Goal: Find contact information: Find contact information

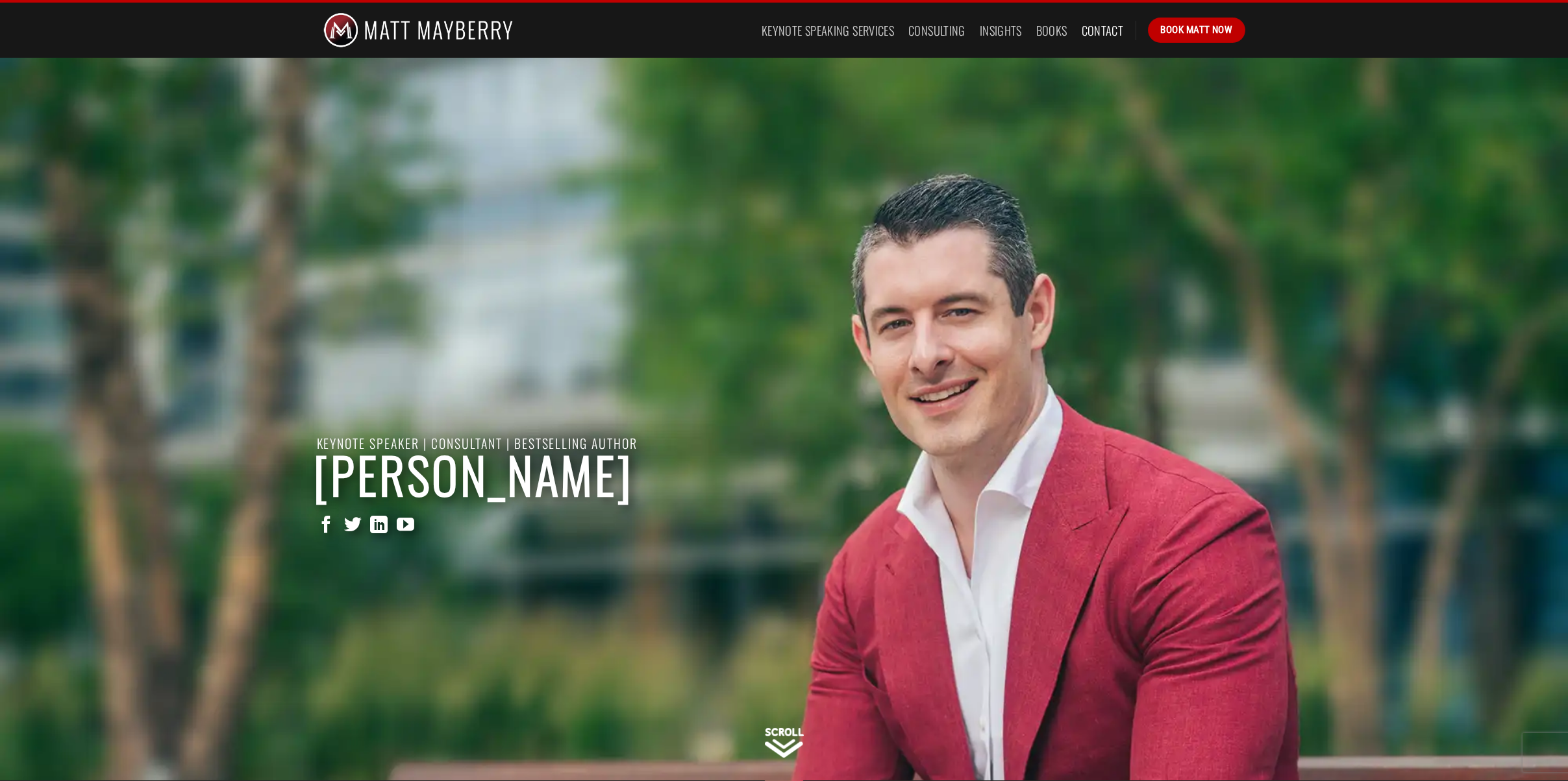
click at [1091, 30] on link "Contact" at bounding box center [1102, 30] width 42 height 24
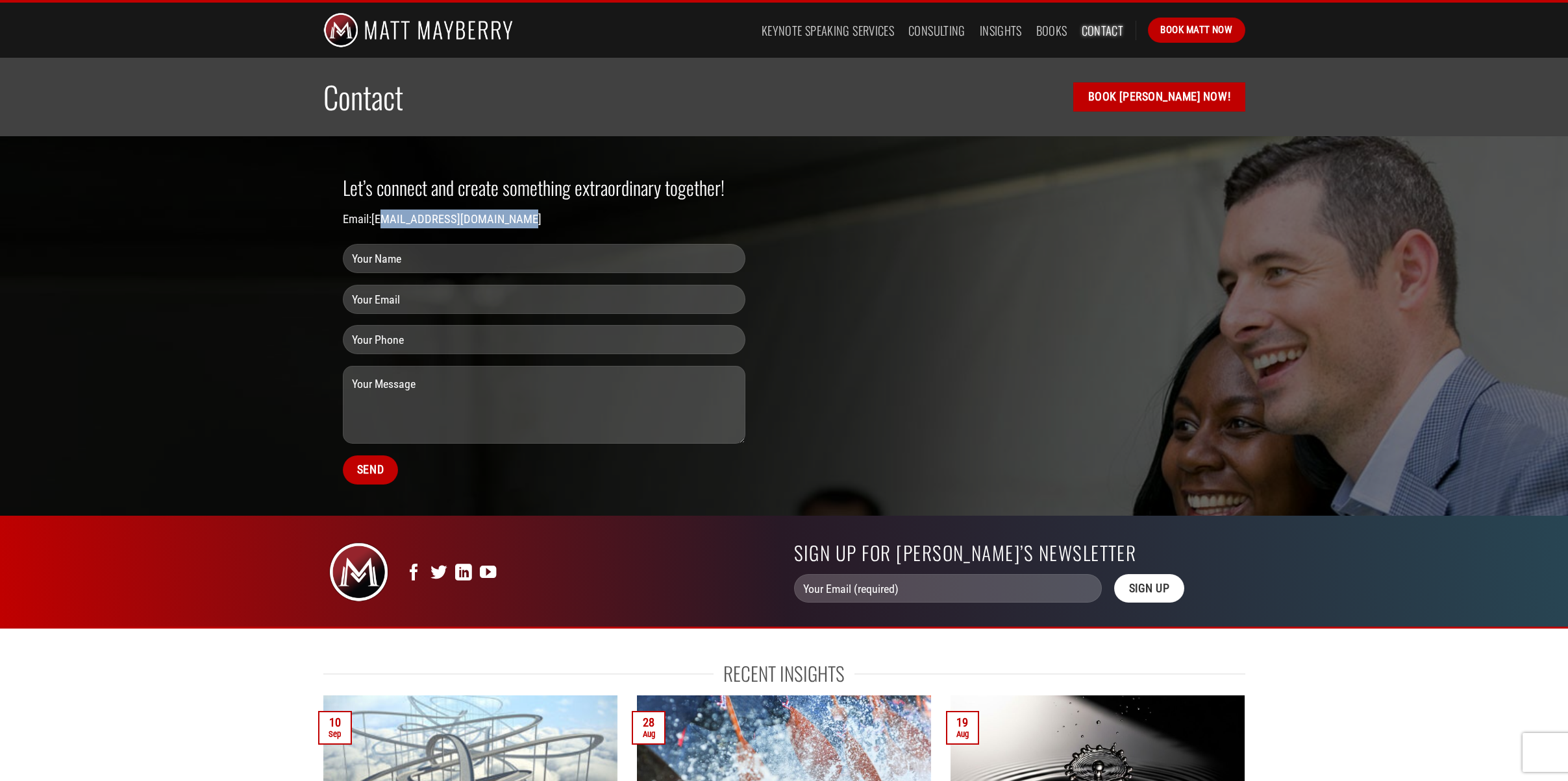
drag, startPoint x: 537, startPoint y: 217, endPoint x: 384, endPoint y: 214, distance: 153.0
click at [384, 214] on p "Email: [EMAIL_ADDRESS][DOMAIN_NAME]" at bounding box center [544, 219] width 403 height 19
click at [518, 214] on link "[EMAIL_ADDRESS][DOMAIN_NAME]" at bounding box center [456, 218] width 170 height 14
click at [561, 228] on div "Let’s connect and create something extraordinary together! Email: [EMAIL_ADDRES…" at bounding box center [544, 326] width 441 height 341
drag, startPoint x: 551, startPoint y: 222, endPoint x: 374, endPoint y: 221, distance: 177.0
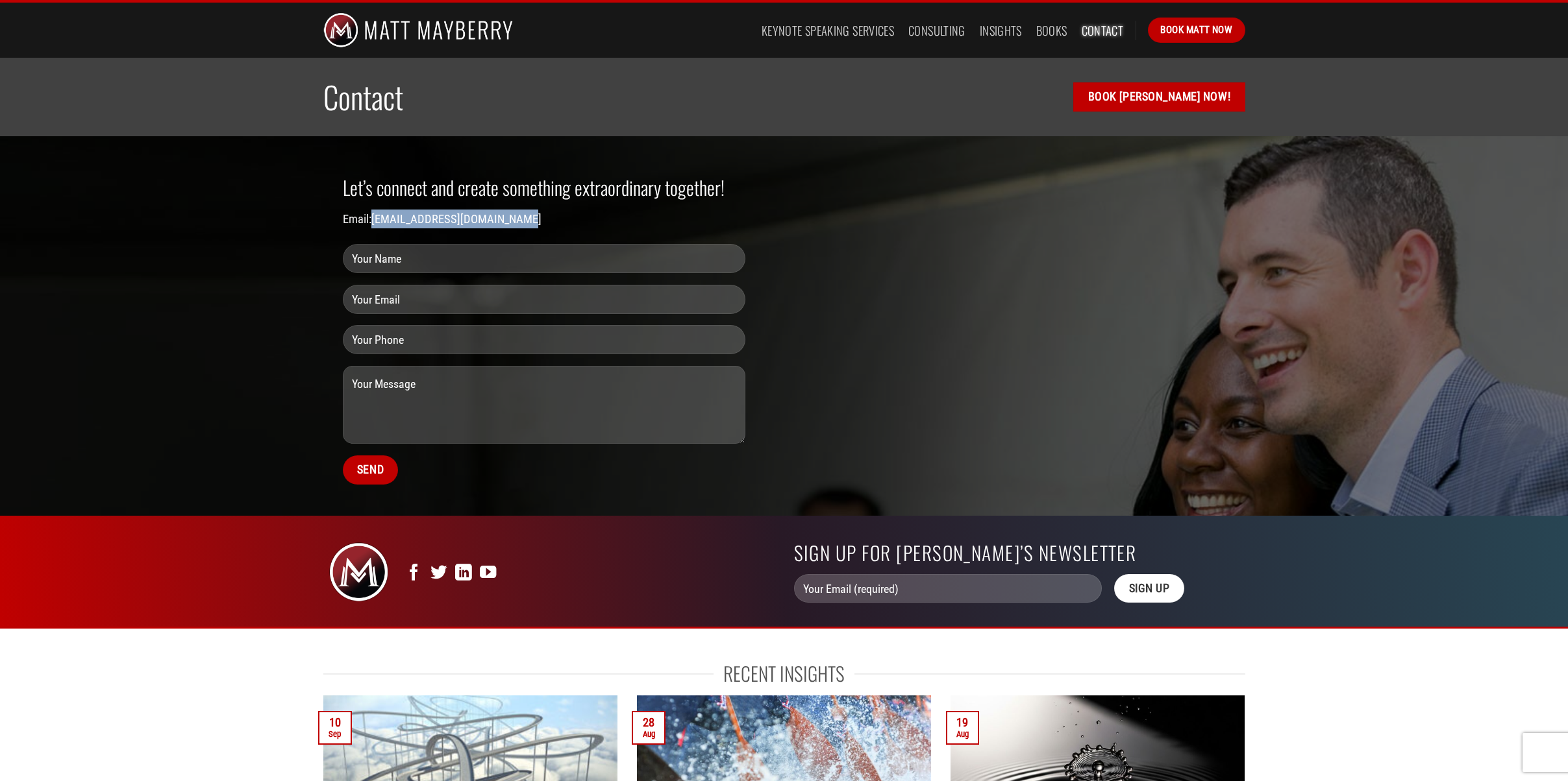
click at [374, 221] on p "Email: [EMAIL_ADDRESS][DOMAIN_NAME]" at bounding box center [544, 219] width 403 height 19
copy link "[EMAIL_ADDRESS][DOMAIN_NAME]"
